Goal: Task Accomplishment & Management: Use online tool/utility

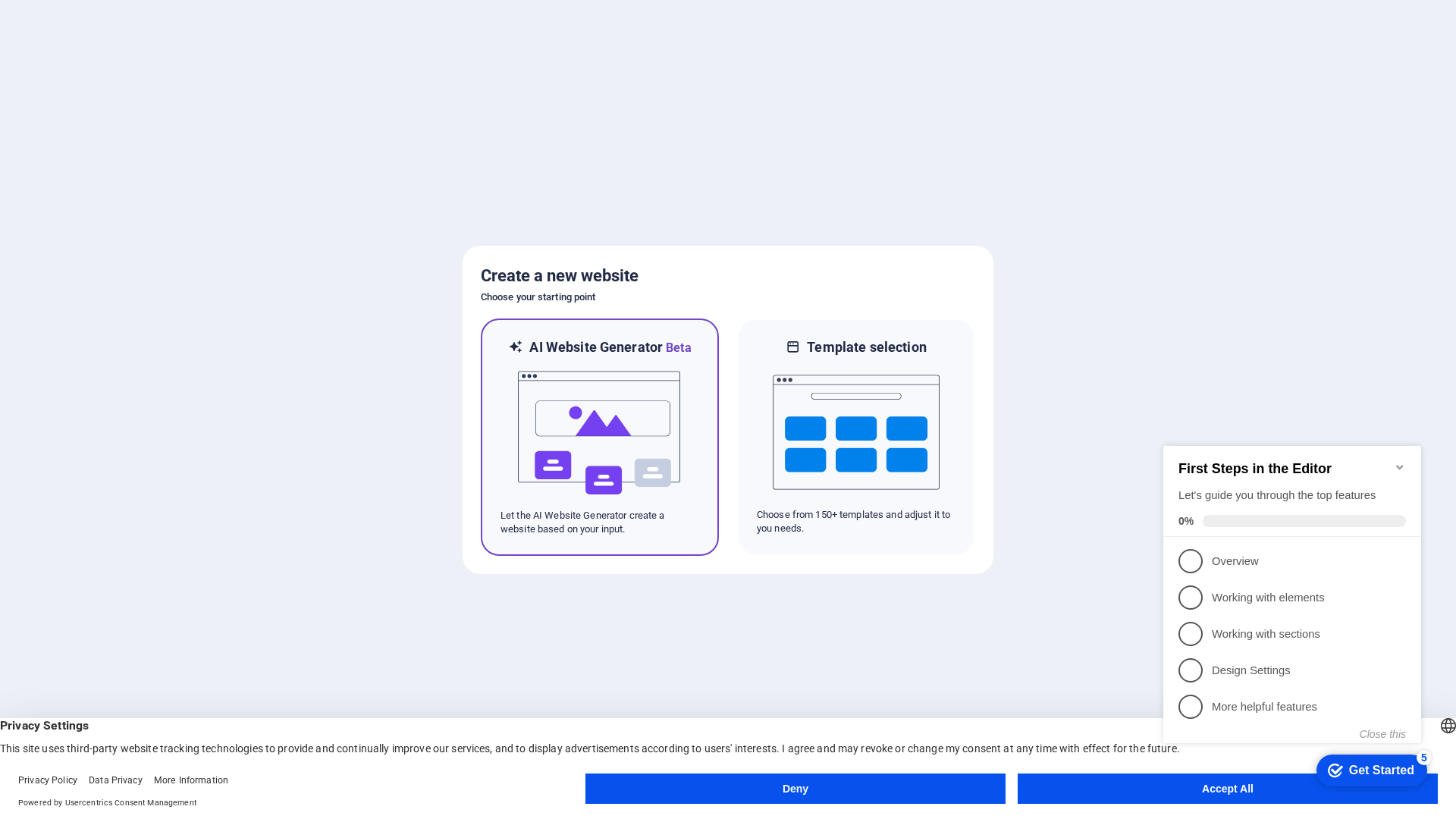
click at [601, 455] on img at bounding box center [600, 433] width 167 height 152
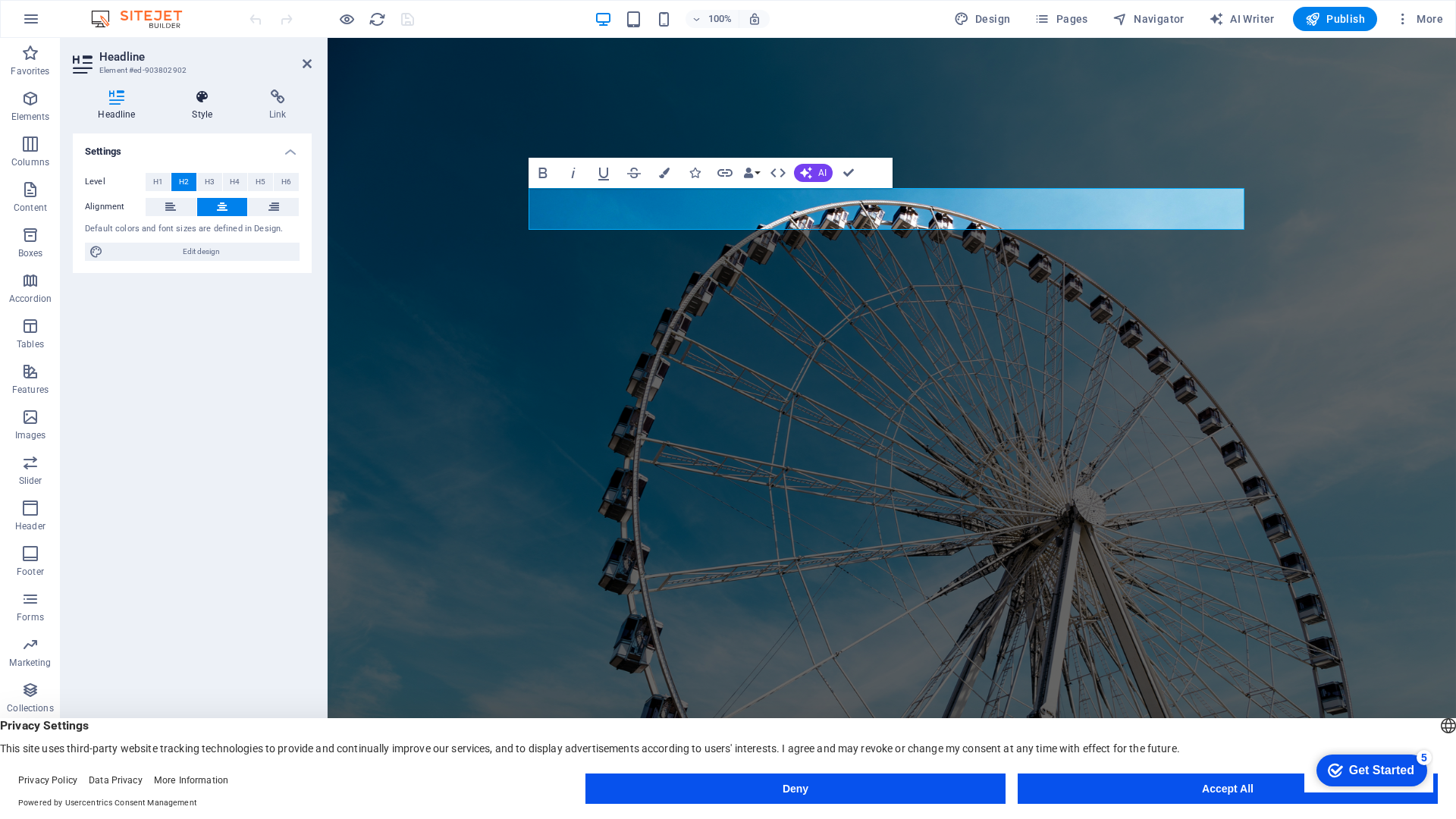
click at [198, 101] on icon at bounding box center [203, 98] width 71 height 15
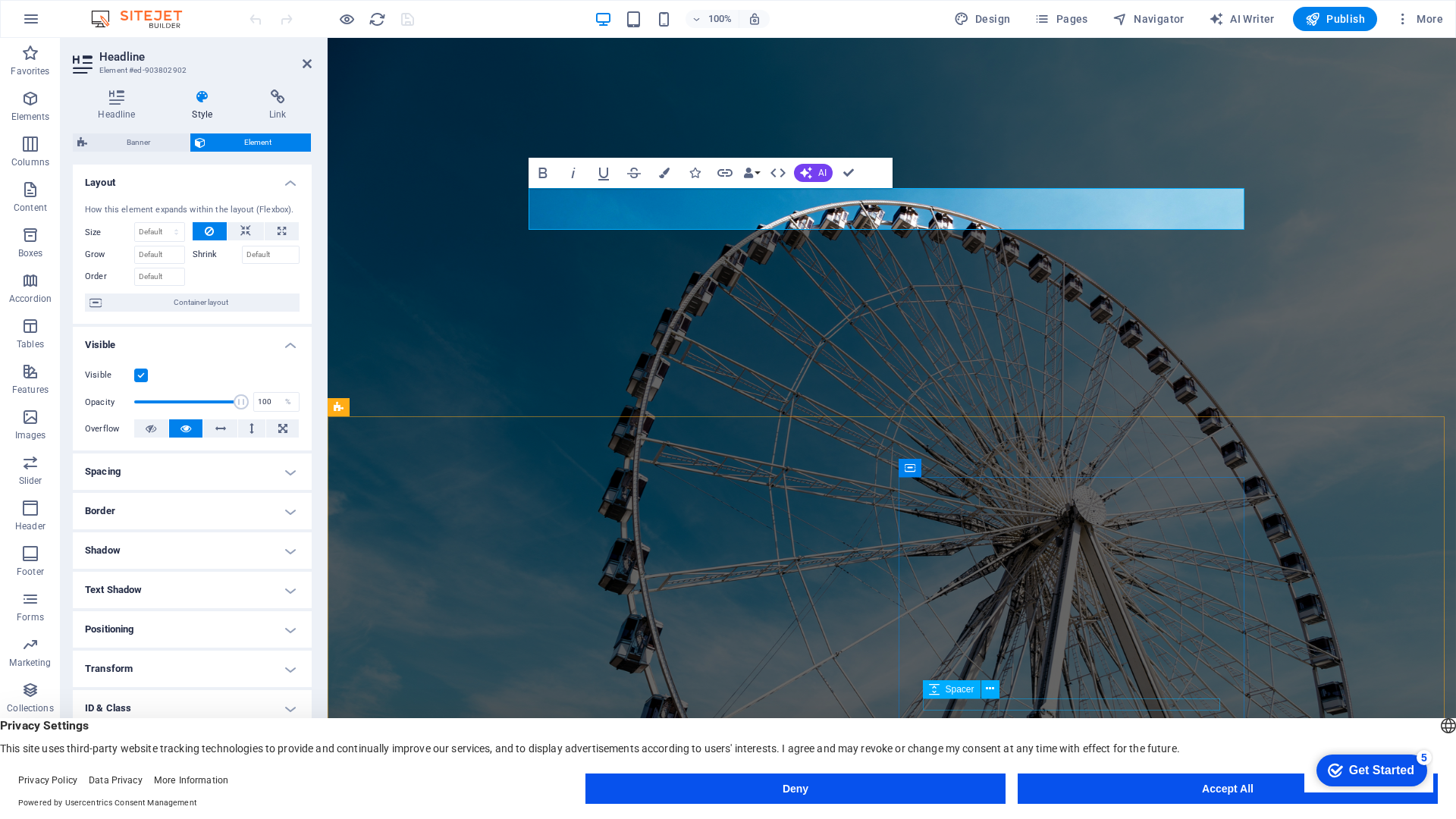
click at [1260, 795] on button "Accept All" at bounding box center [1228, 788] width 420 height 30
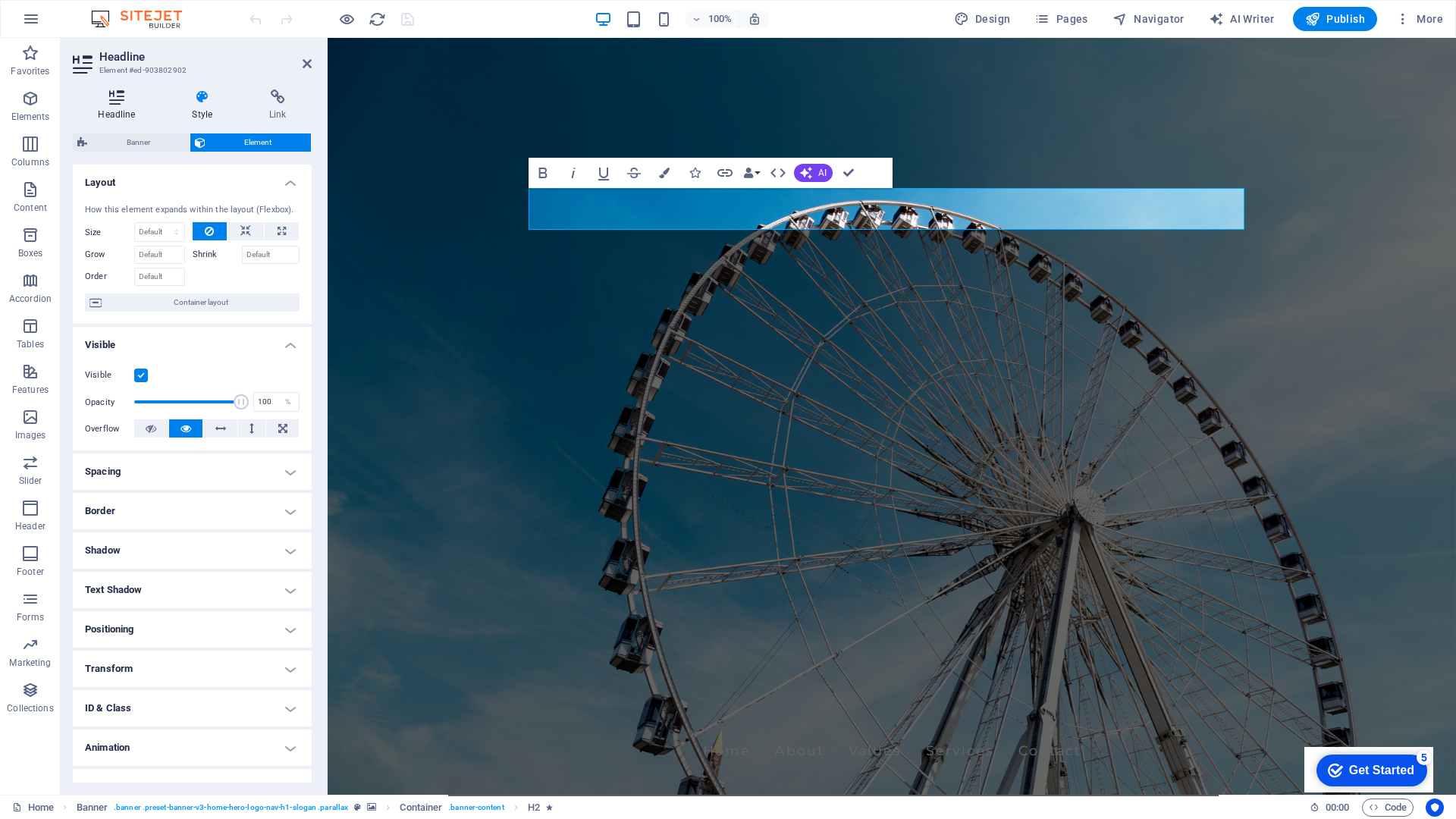
click at [101, 111] on h4 "Headline" at bounding box center [119, 105] width 94 height 32
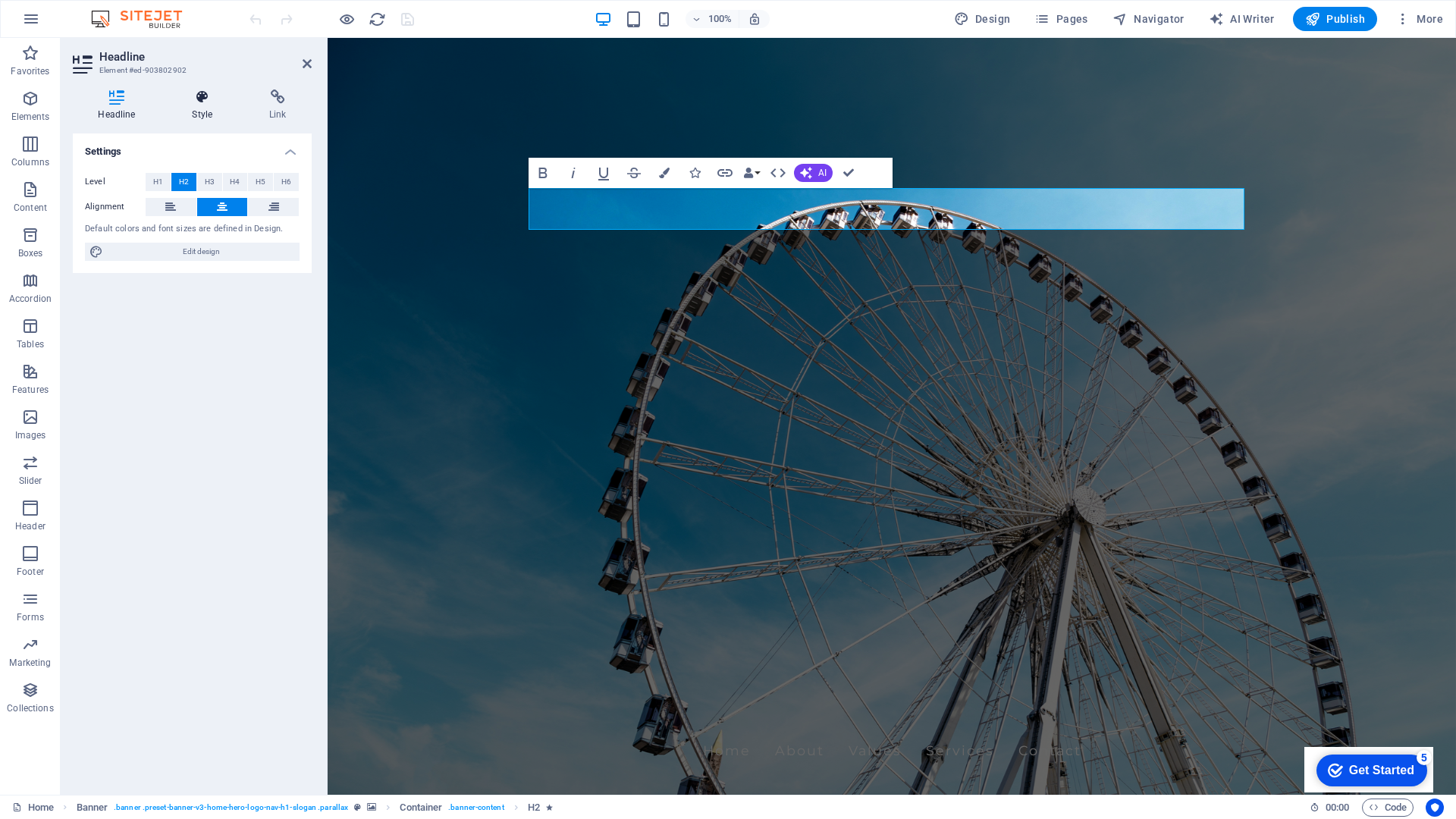
click at [207, 105] on h4 "Style" at bounding box center [206, 105] width 77 height 32
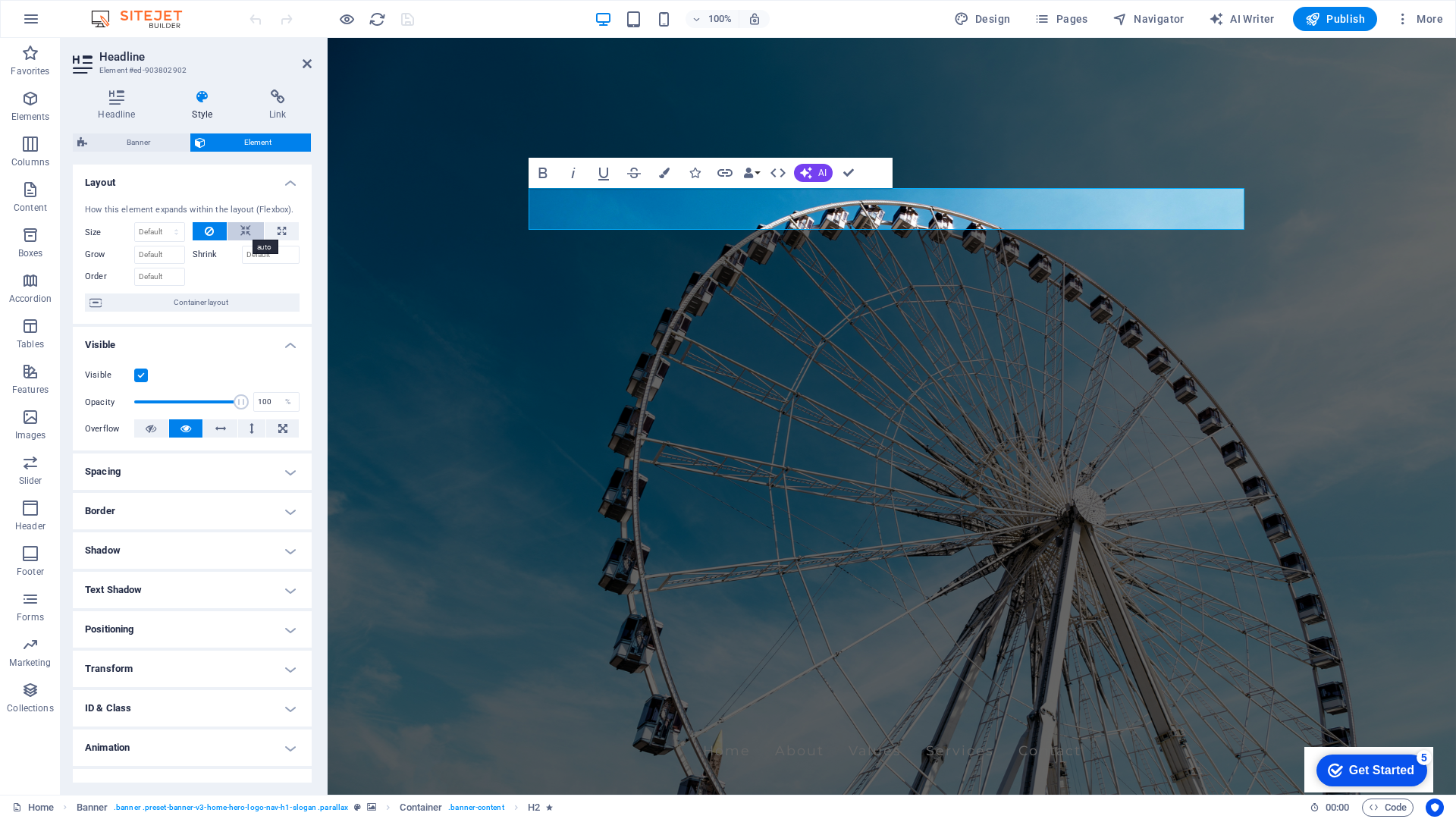
click at [250, 229] on button at bounding box center [245, 231] width 36 height 19
click at [278, 225] on icon at bounding box center [282, 231] width 9 height 19
type input "100"
select select "%"
click at [782, 173] on icon "button" at bounding box center [778, 173] width 19 height 19
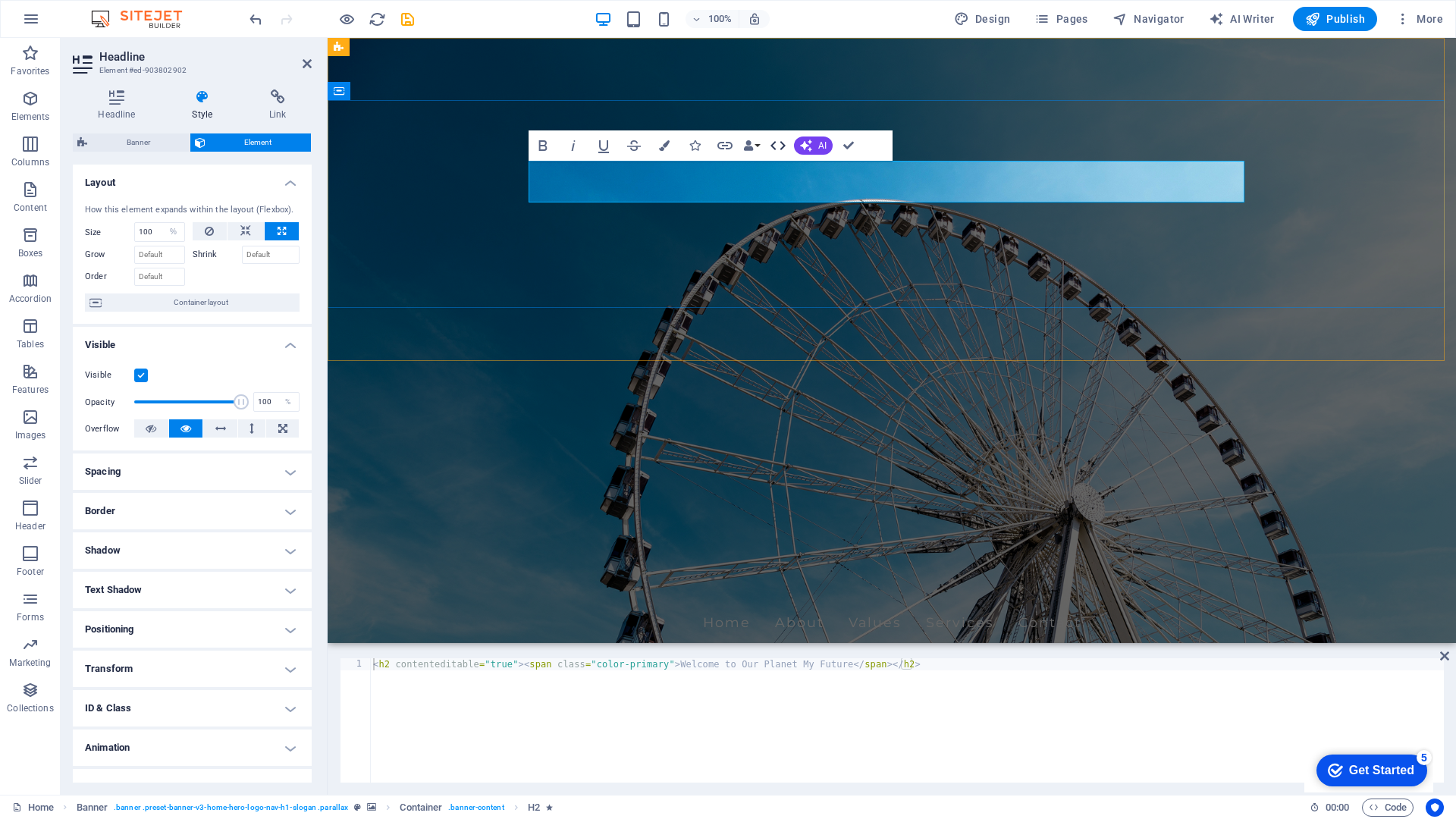
click at [773, 146] on icon "button" at bounding box center [778, 146] width 15 height 9
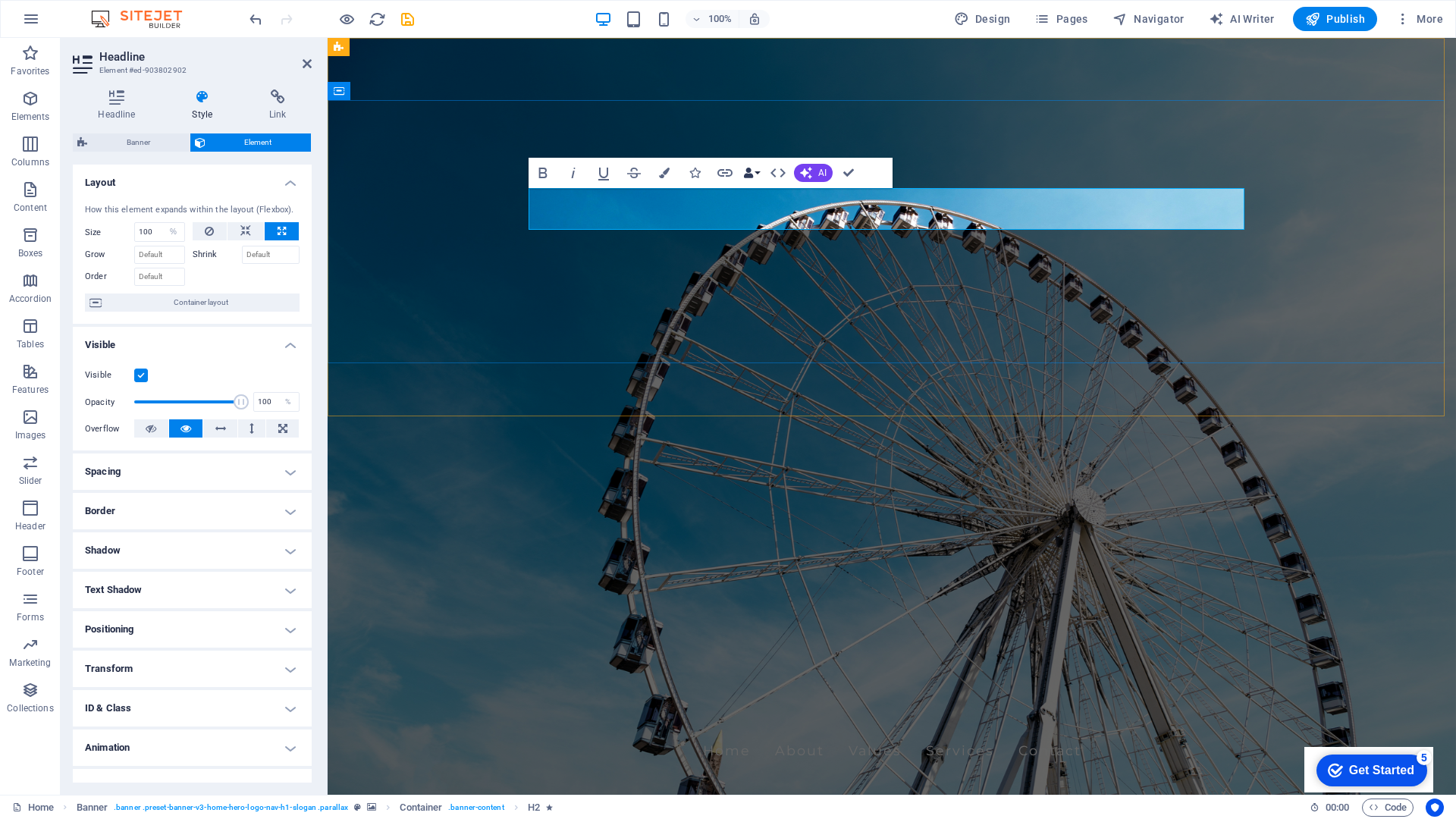
click at [756, 168] on button "Data Bindings" at bounding box center [751, 173] width 21 height 30
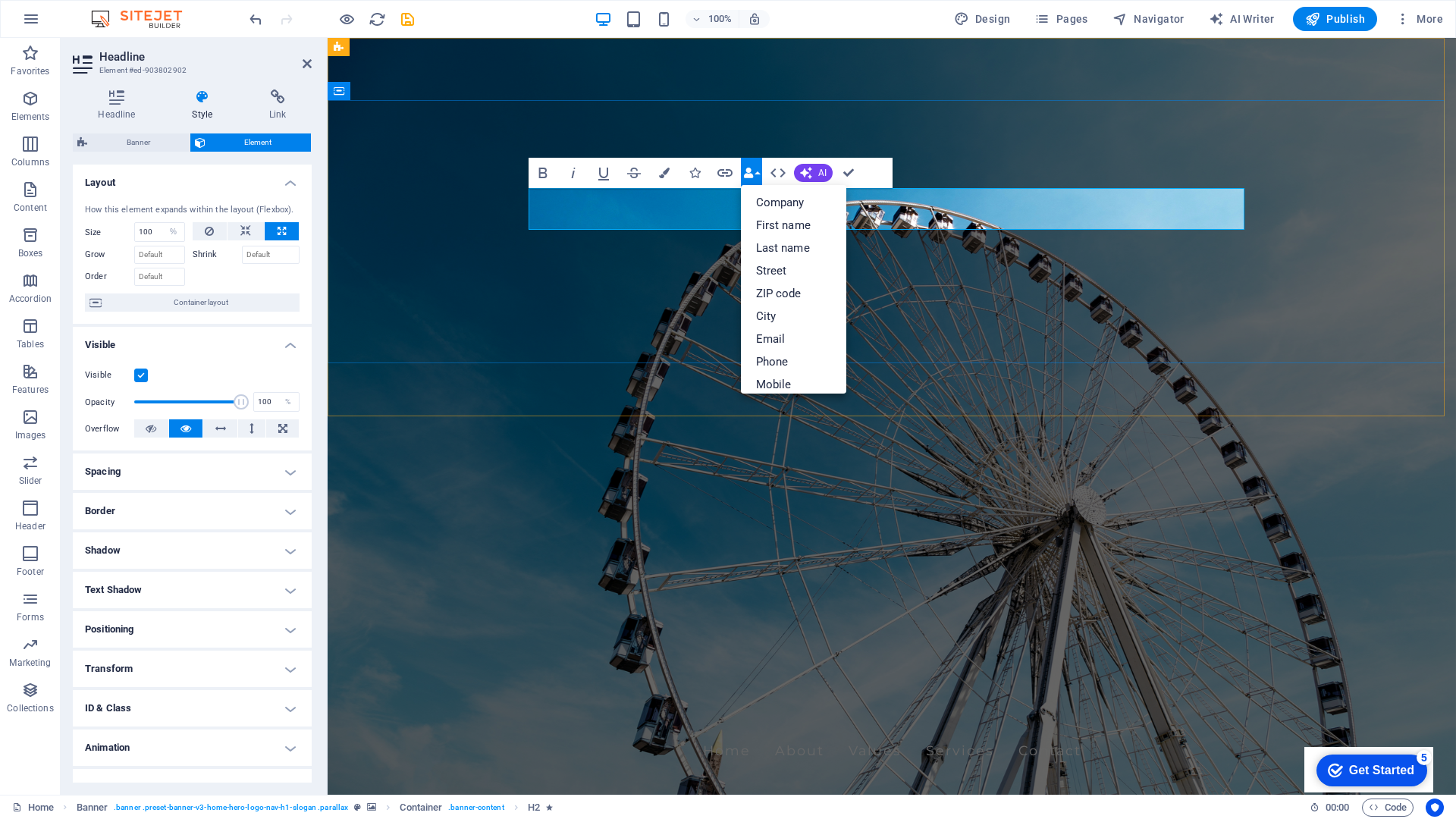
click at [536, 173] on icon "button" at bounding box center [543, 173] width 19 height 19
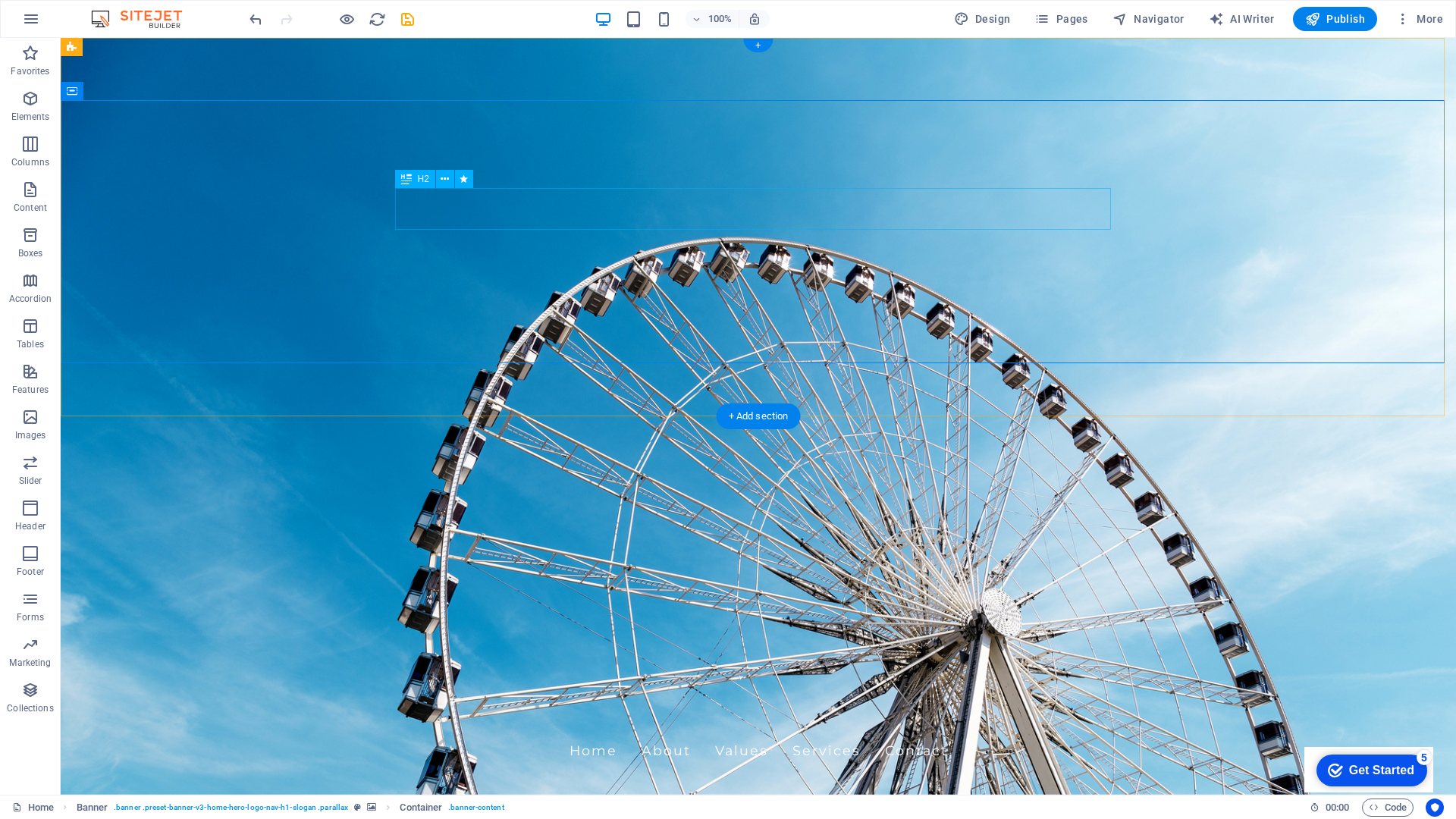
select select "%"
